Goal: Task Accomplishment & Management: Use online tool/utility

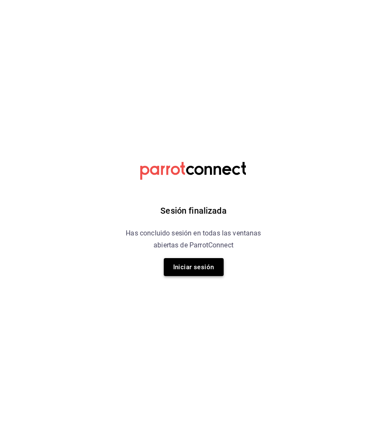
click at [190, 266] on button "Iniciar sesión" at bounding box center [194, 267] width 60 height 18
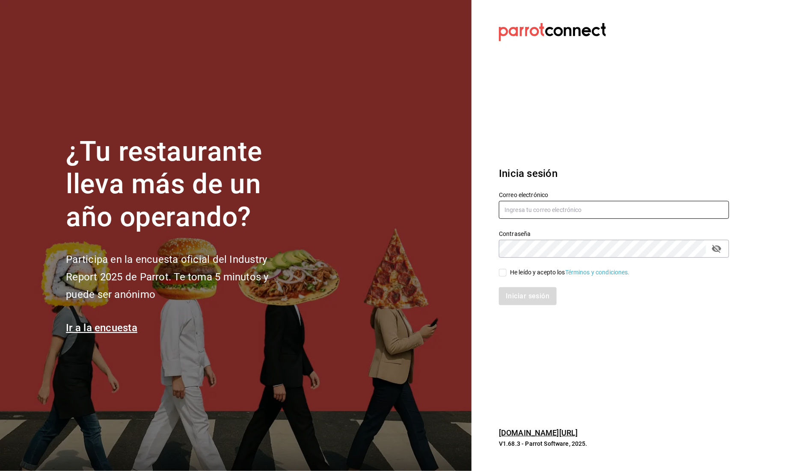
click at [387, 210] on input "text" at bounding box center [614, 210] width 230 height 18
type input "multiuser@toshitaidama.com"
click at [387, 246] on icon "passwordField" at bounding box center [716, 249] width 10 height 10
click at [387, 275] on input "He leído y acepto los Términos y condiciones." at bounding box center [503, 273] width 8 height 8
checkbox input "true"
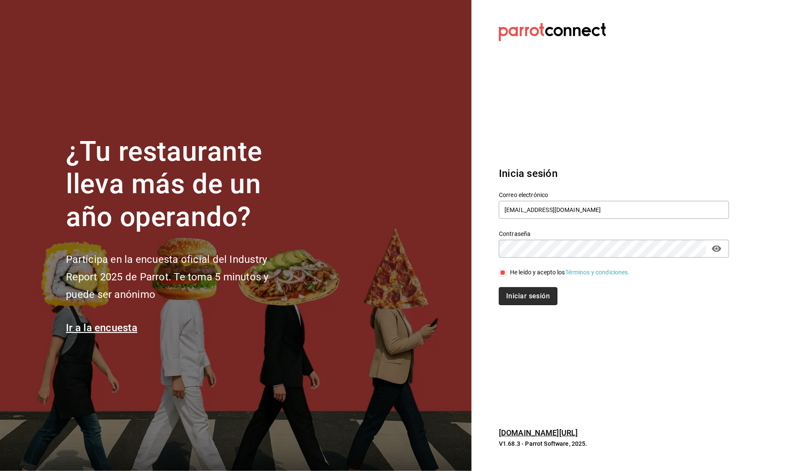
click at [387, 291] on button "Iniciar sesión" at bounding box center [528, 296] width 58 height 18
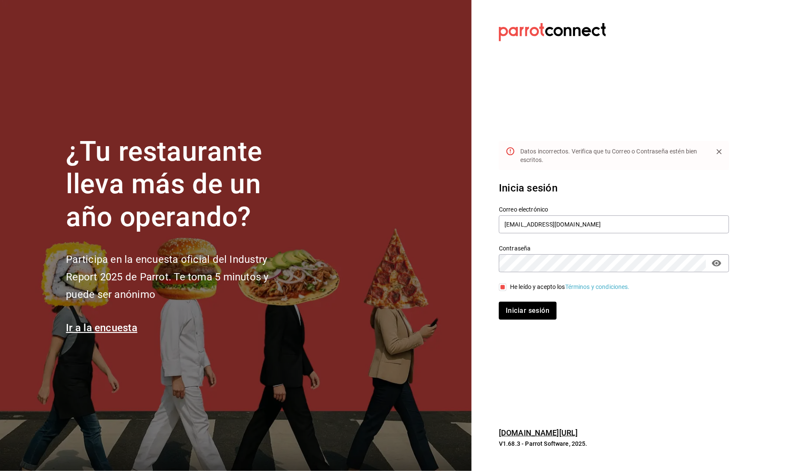
click at [387, 336] on section "Datos incorrectos. Verifica que tu Correo o Contraseña estén bien escritos. Ini…" at bounding box center [610, 235] width 278 height 471
click at [387, 311] on button "Iniciar sesión" at bounding box center [528, 311] width 58 height 18
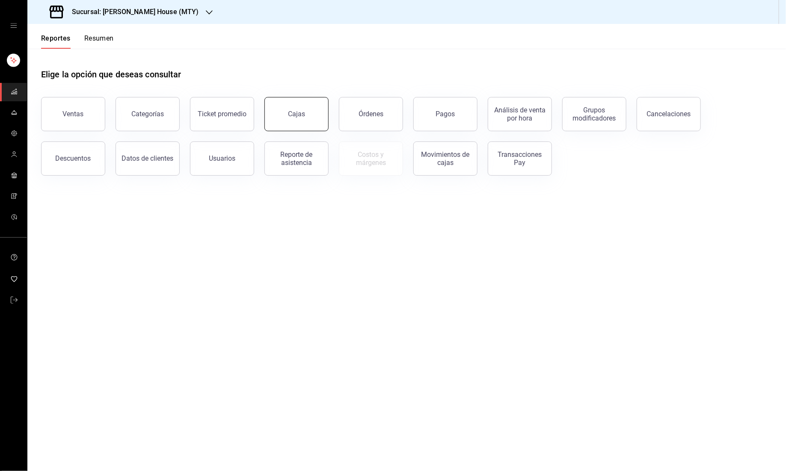
click at [298, 112] on div "Cajas" at bounding box center [296, 114] width 17 height 8
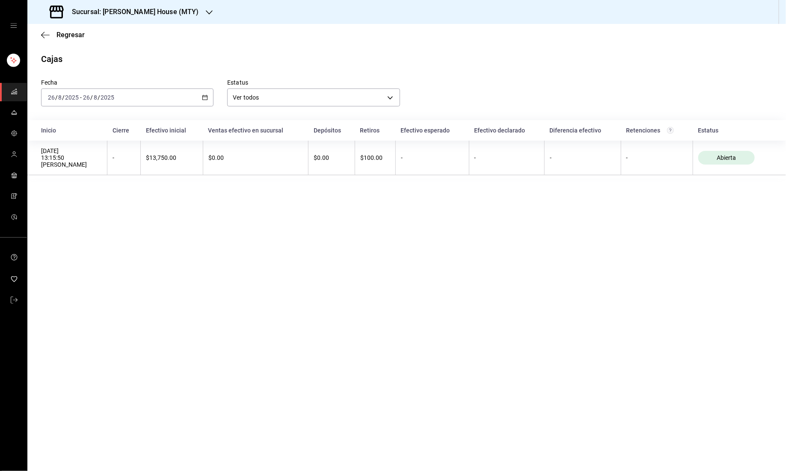
click at [203, 92] on div "[DATE] [DATE] - [DATE] [DATE]" at bounding box center [127, 98] width 172 height 18
click at [96, 216] on span "Rango de fechas" at bounding box center [81, 219] width 66 height 9
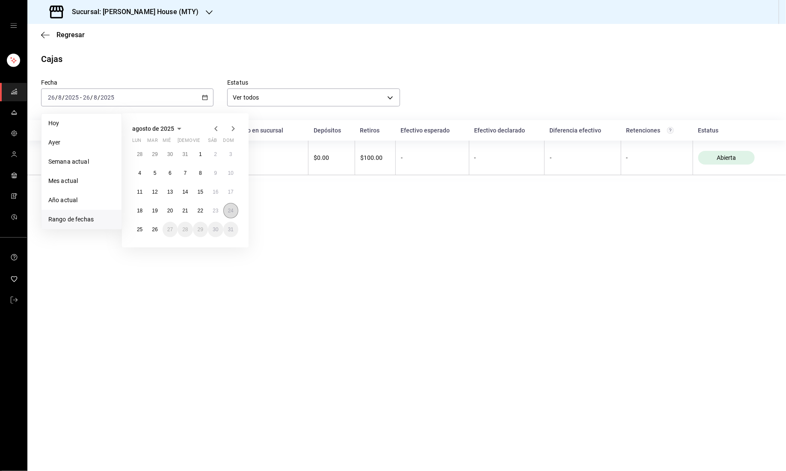
click at [227, 210] on button "24" at bounding box center [230, 210] width 15 height 15
click at [263, 221] on div "agosto de 2025 lun mar [PERSON_NAME] vie sáb dom 28 29 30 31 1 2 3 4 5 6 7 8 9 …" at bounding box center [197, 177] width 150 height 141
click at [186, 212] on abbr "21" at bounding box center [185, 211] width 6 height 6
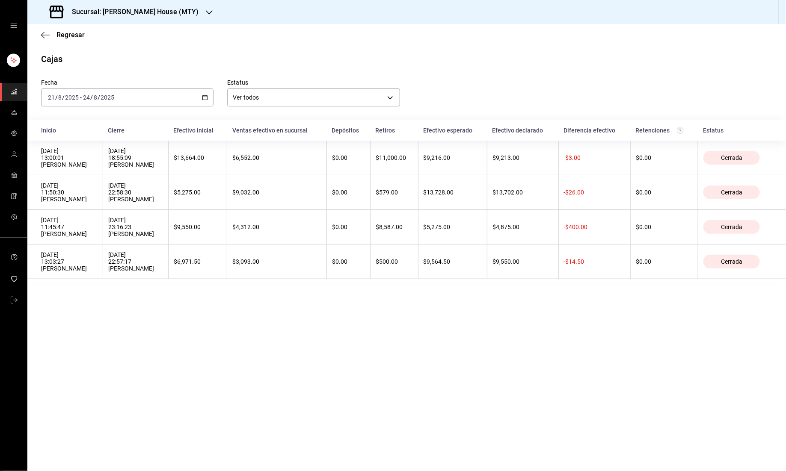
click at [205, 96] on icon "button" at bounding box center [205, 98] width 6 height 6
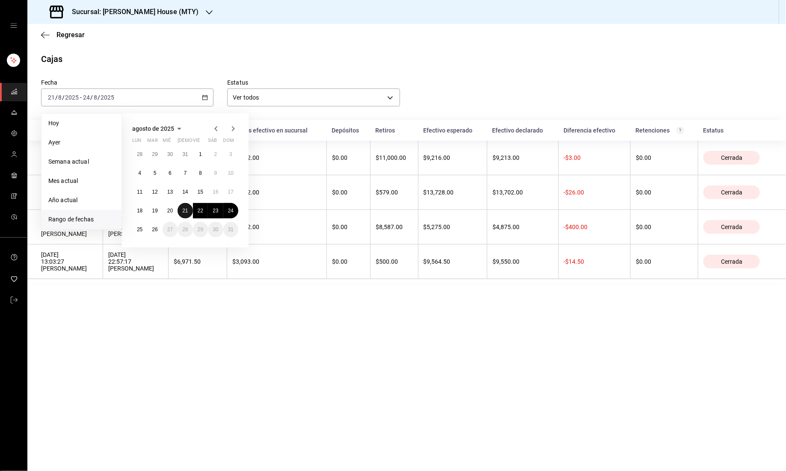
click at [185, 210] on abbr "21" at bounding box center [185, 211] width 6 height 6
click at [156, 227] on abbr "26" at bounding box center [155, 230] width 6 height 6
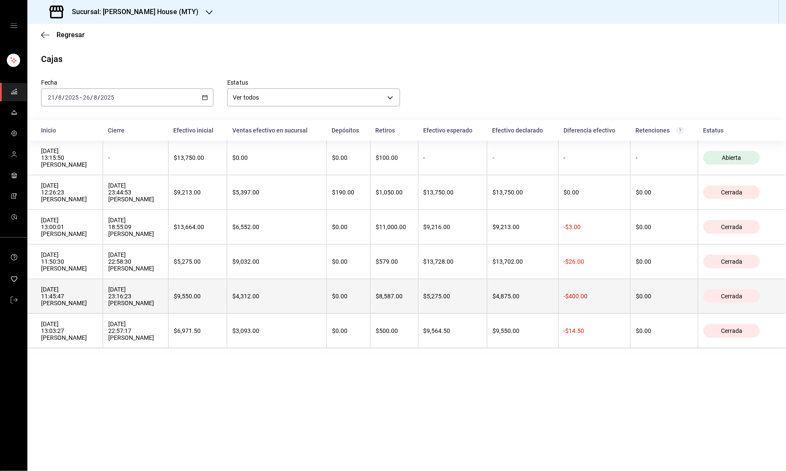
click at [310, 302] on th "$4,312.00" at bounding box center [277, 296] width 100 height 35
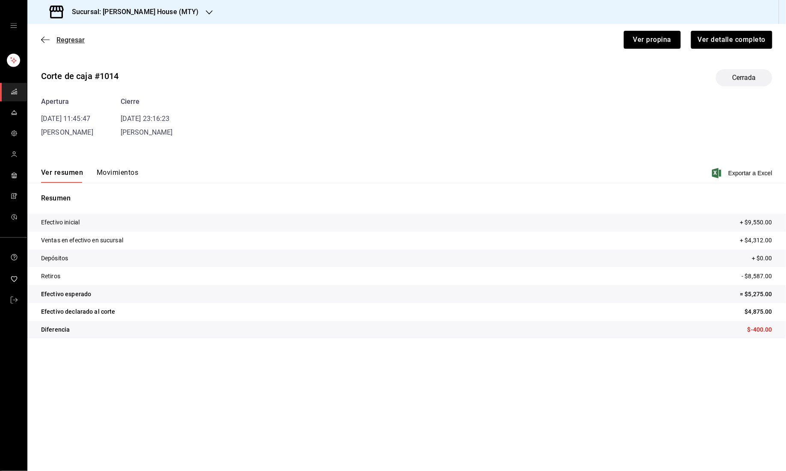
click at [71, 39] on span "Regresar" at bounding box center [70, 40] width 28 height 8
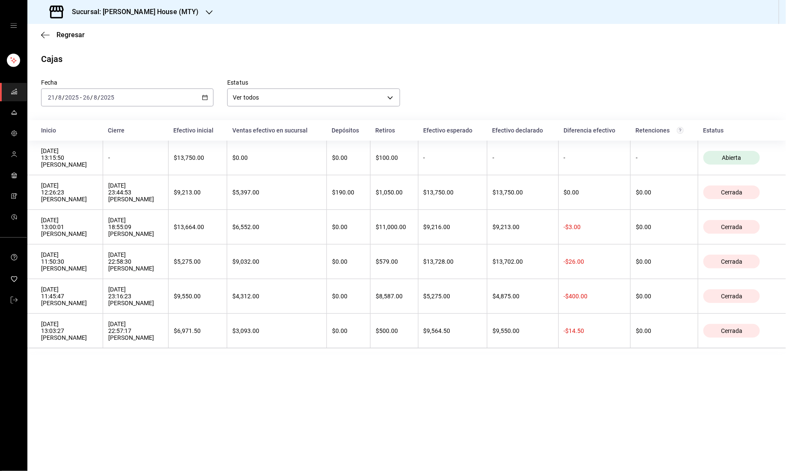
click at [205, 92] on div "[DATE] [DATE] - [DATE] [DATE]" at bounding box center [127, 98] width 172 height 18
click at [212, 54] on div "Cajas" at bounding box center [406, 59] width 758 height 13
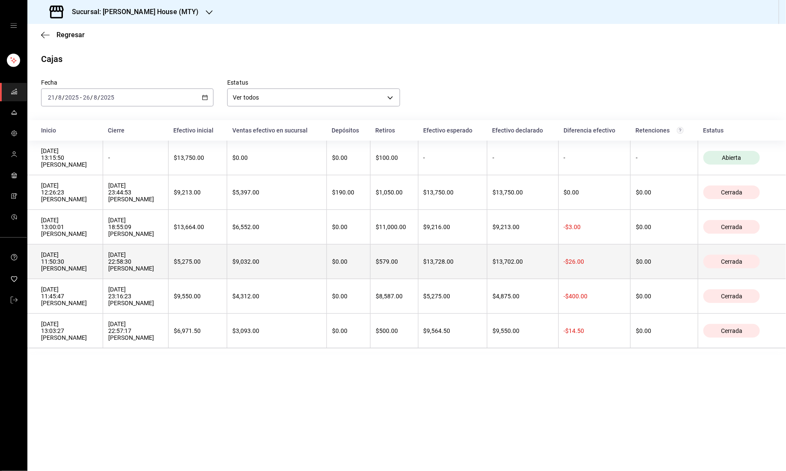
click at [75, 265] on div "[DATE] 11:50:30 [PERSON_NAME]" at bounding box center [69, 261] width 56 height 21
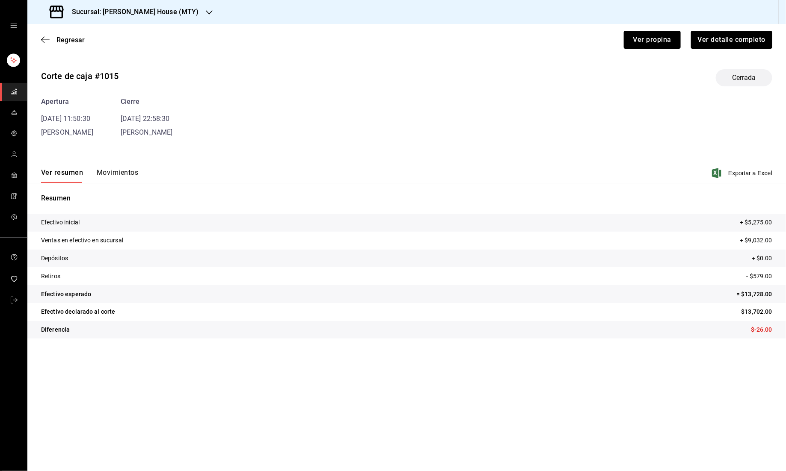
click at [115, 172] on button "Movimientos" at bounding box center [117, 176] width 41 height 15
